Goal: Information Seeking & Learning: Learn about a topic

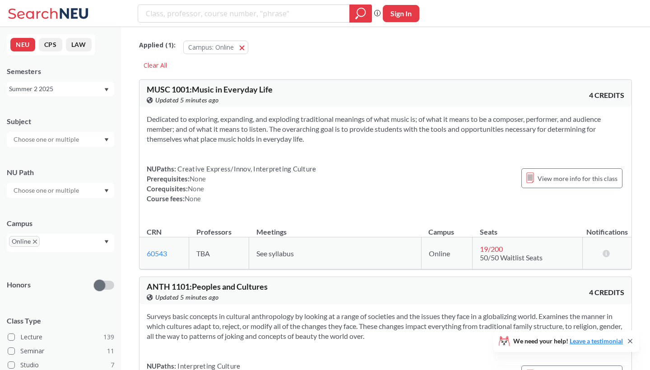
click at [330, 20] on input "search" at bounding box center [244, 13] width 198 height 15
click at [49, 84] on div "Summer 2 2025" at bounding box center [56, 89] width 94 height 10
click at [59, 117] on div "Fall 2025" at bounding box center [60, 108] width 107 height 25
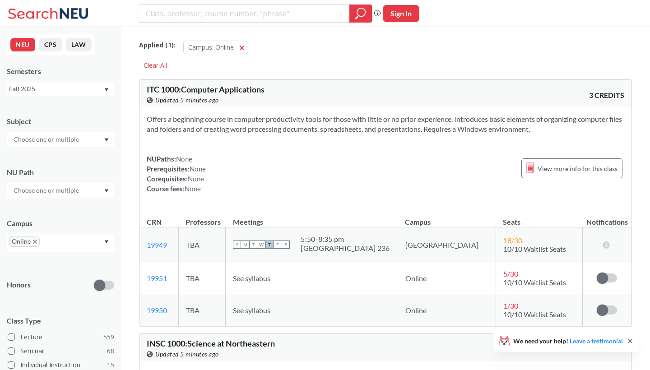
click at [212, 2] on div "Phrase search guarantees the exact search appears in the results. Ex. If you wa…" at bounding box center [325, 13] width 650 height 27
click at [239, 48] on button "Campus: Online Online" at bounding box center [215, 48] width 65 height 14
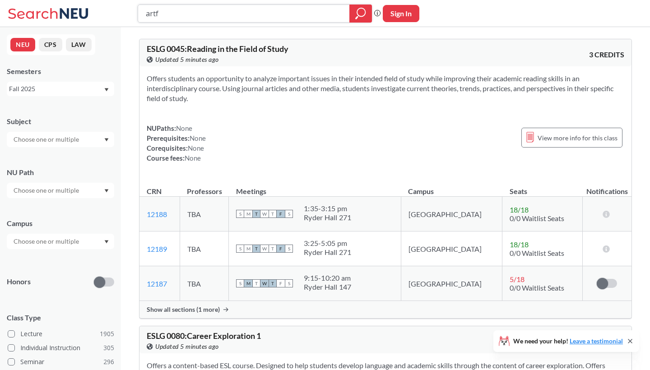
type input "artf"
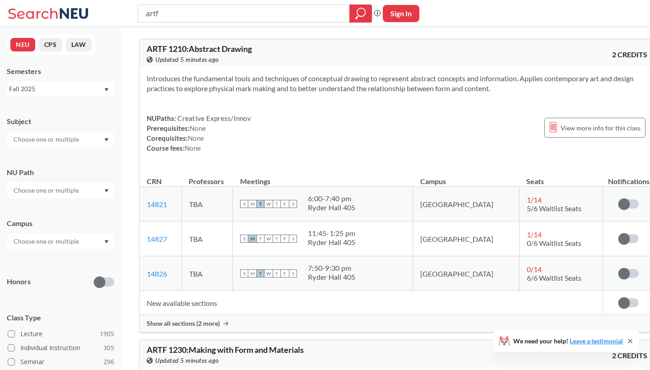
click at [205, 19] on input "artf" at bounding box center [244, 13] width 198 height 15
type input "artf 1220"
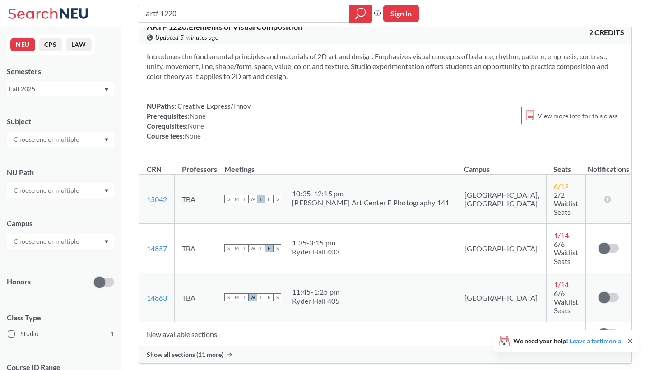
scroll to position [24, 0]
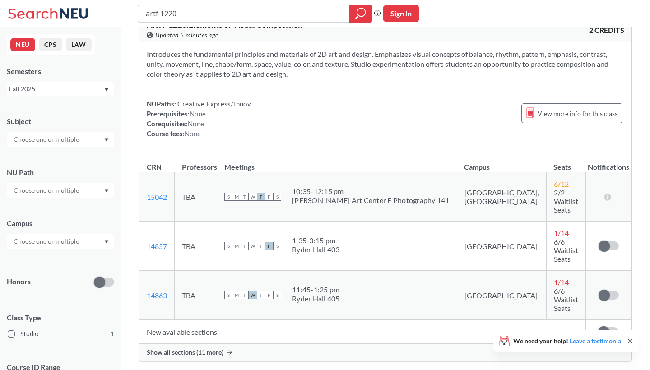
click at [210, 348] on span "Show all sections (11 more)" at bounding box center [185, 352] width 77 height 8
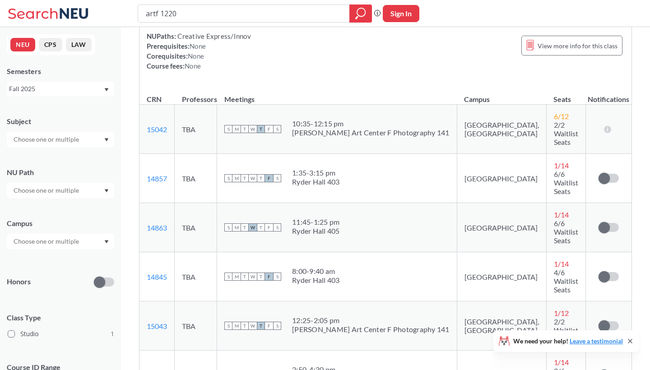
scroll to position [90, 0]
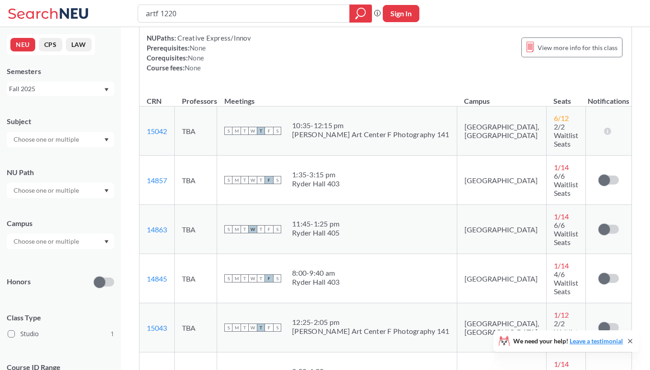
click at [69, 91] on div "Fall 2025" at bounding box center [56, 89] width 94 height 10
click at [74, 129] on div "Summer 2 2025" at bounding box center [63, 134] width 102 height 10
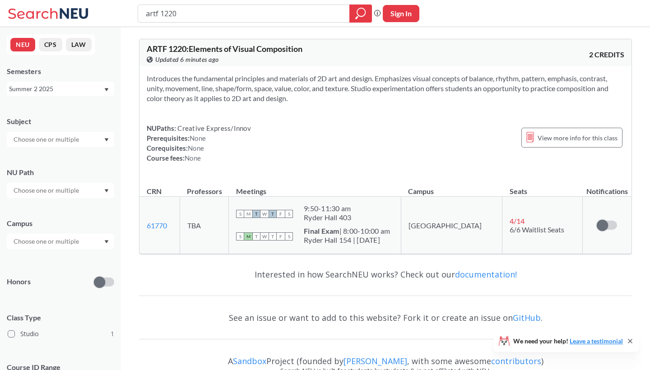
click at [74, 92] on div "Summer 2 2025" at bounding box center [56, 89] width 94 height 10
click at [72, 116] on div "Fall 2025" at bounding box center [60, 108] width 107 height 25
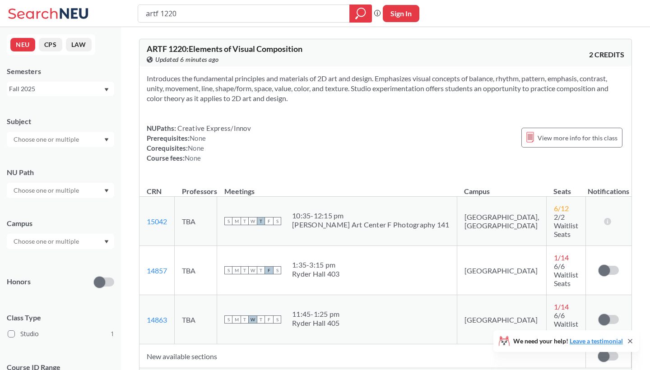
click at [68, 193] on input "text" at bounding box center [47, 190] width 76 height 11
click at [78, 161] on div "NU Path Creative Express/Innov ( 1 )" at bounding box center [60, 178] width 107 height 40
click at [78, 240] on input "text" at bounding box center [47, 241] width 76 height 11
click at [68, 230] on div "Campus Boston ( 1 )" at bounding box center [60, 229] width 107 height 40
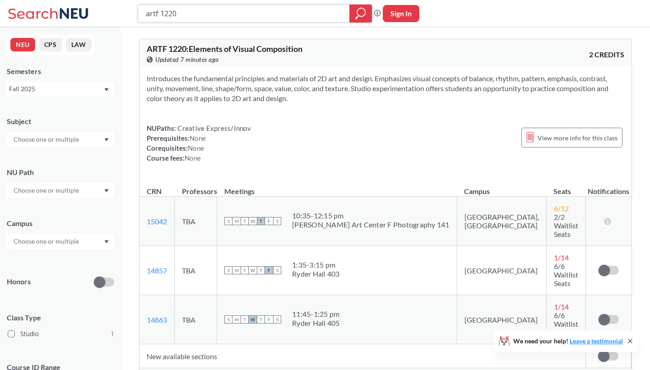
click at [189, 11] on input "artf 1220" at bounding box center [244, 13] width 198 height 15
type input "artf 1250"
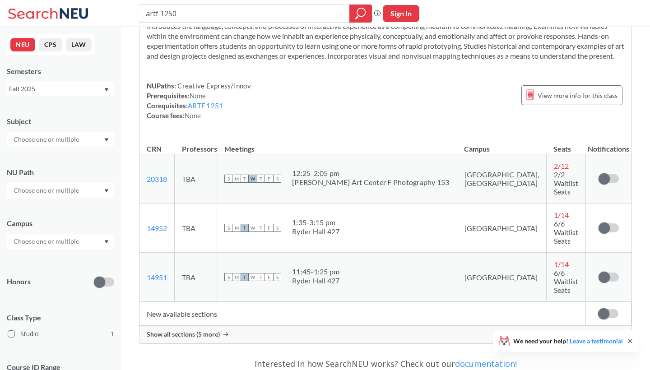
scroll to position [53, 0]
click at [206, 329] on span "Show all sections (5 more)" at bounding box center [183, 333] width 73 height 8
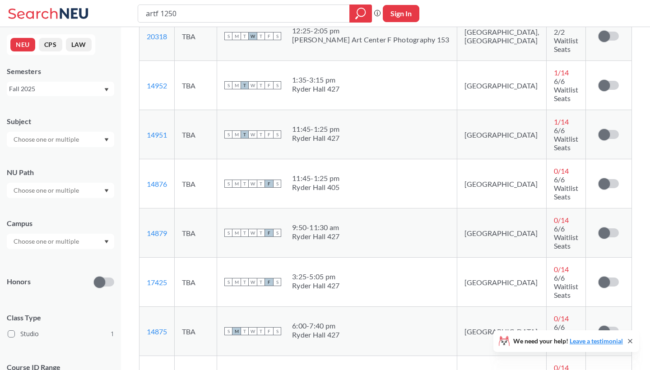
scroll to position [194, 0]
click at [91, 91] on div "Fall 2025" at bounding box center [56, 89] width 94 height 10
click at [78, 127] on div "Summer 2 2025" at bounding box center [60, 133] width 107 height 25
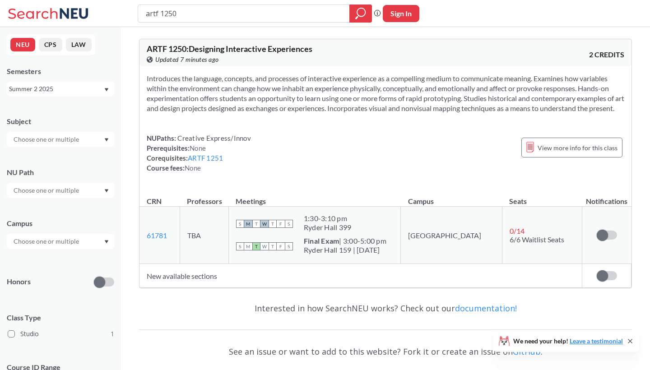
click at [86, 88] on div "Summer 2 2025" at bounding box center [56, 89] width 94 height 10
click at [71, 171] on div "Summer 1 2025" at bounding box center [60, 164] width 107 height 25
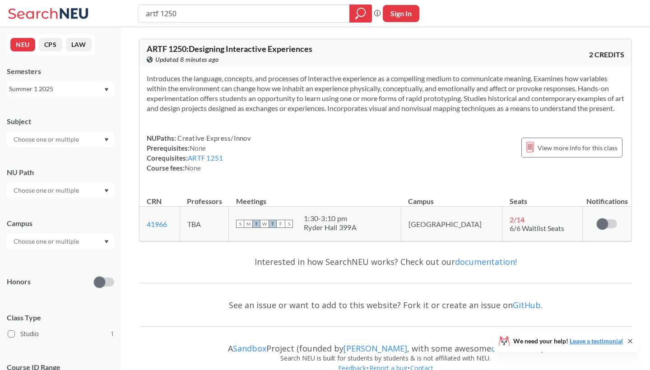
click at [66, 88] on div "Summer 1 2025" at bounding box center [56, 89] width 94 height 10
click at [63, 158] on div "Spring 2025" at bounding box center [63, 157] width 102 height 10
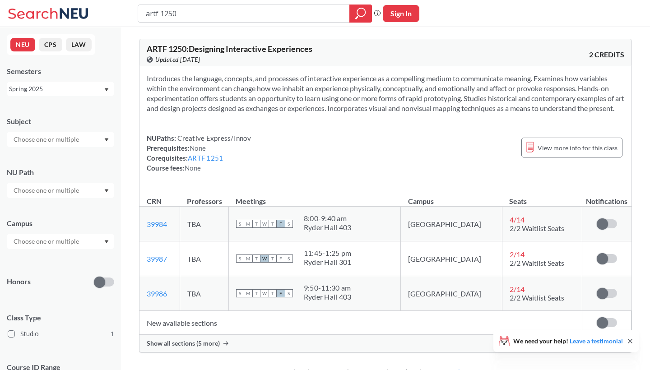
click at [69, 92] on div "Spring 2025" at bounding box center [56, 89] width 94 height 10
click at [65, 118] on div "Fall 2025" at bounding box center [60, 108] width 107 height 25
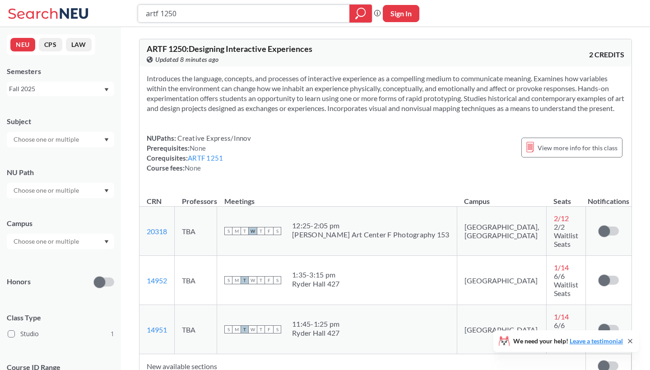
click at [202, 16] on input "artf 1250" at bounding box center [244, 13] width 198 height 15
type input "art"
click at [103, 88] on div "Fall 2025" at bounding box center [60, 89] width 107 height 14
click at [69, 130] on div "Summer 2 2025" at bounding box center [63, 125] width 102 height 10
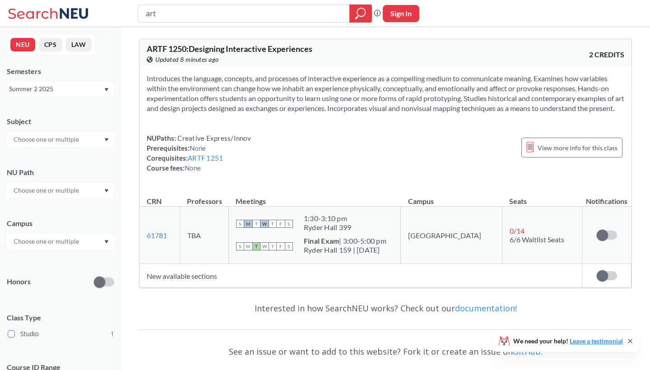
click at [92, 244] on div at bounding box center [60, 241] width 107 height 15
click at [352, 14] on div at bounding box center [360, 14] width 23 height 18
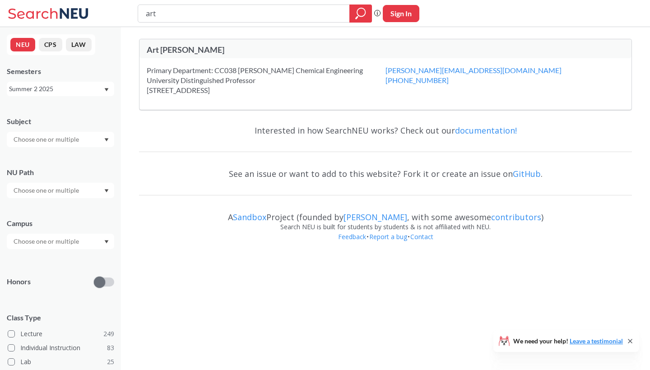
click at [175, 18] on input "art" at bounding box center [244, 13] width 198 height 15
type input "artf"
click at [55, 236] on div at bounding box center [60, 241] width 107 height 15
click at [51, 265] on div "Online ( 164 )" at bounding box center [63, 262] width 102 height 10
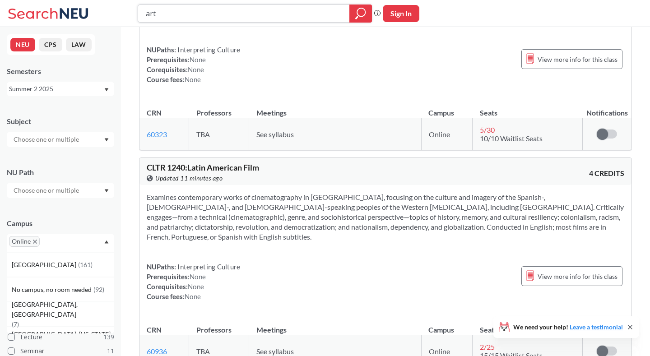
scroll to position [6190, 0]
